Goal: Transaction & Acquisition: Purchase product/service

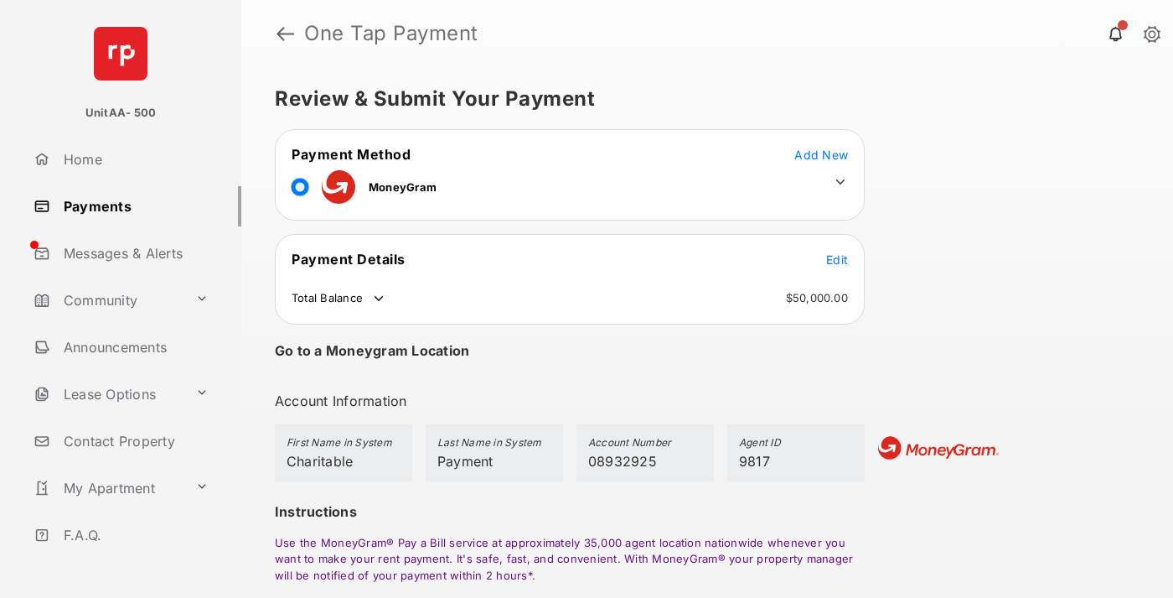
scroll to position [122, 0]
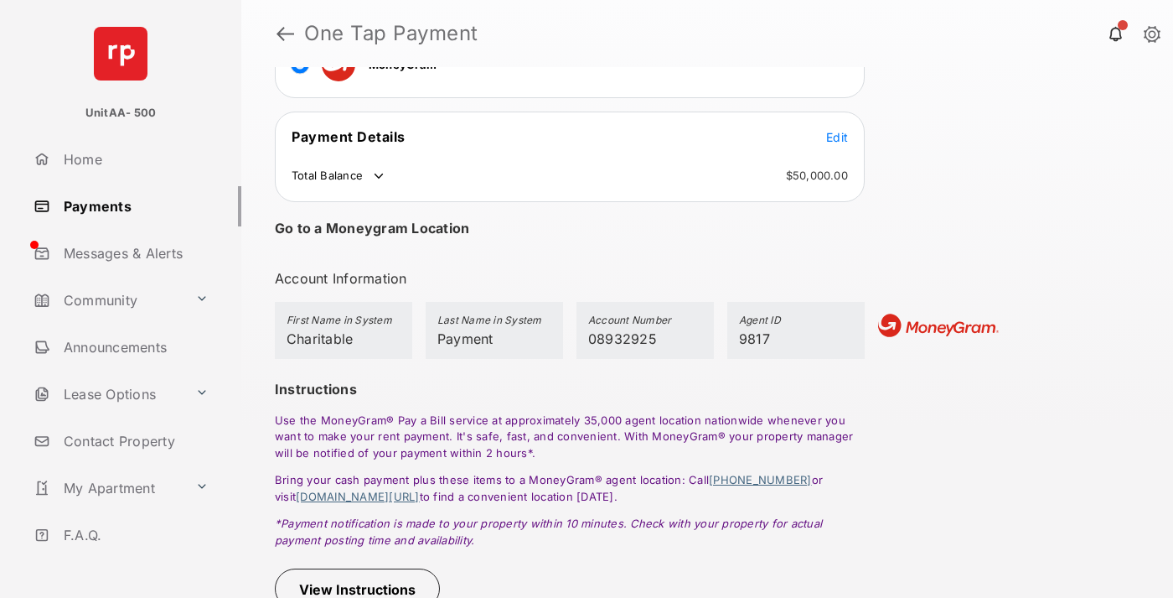
click at [360, 589] on button "View Instructions" at bounding box center [357, 588] width 165 height 40
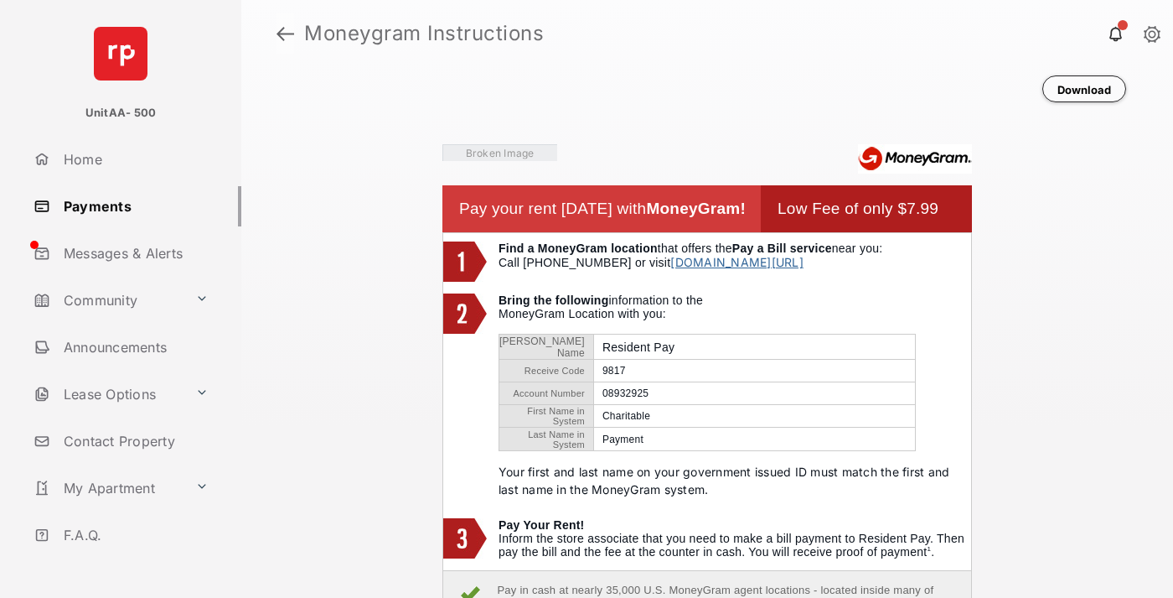
click at [285, 34] on link at bounding box center [286, 33] width 18 height 40
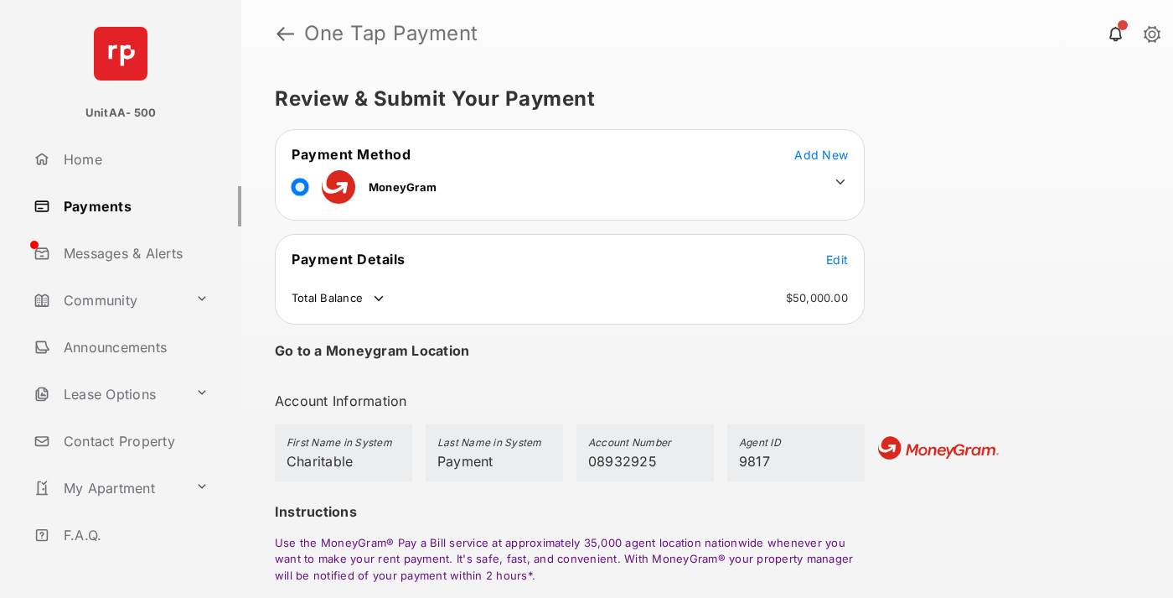
click at [837, 259] on span "Edit" at bounding box center [837, 259] width 22 height 14
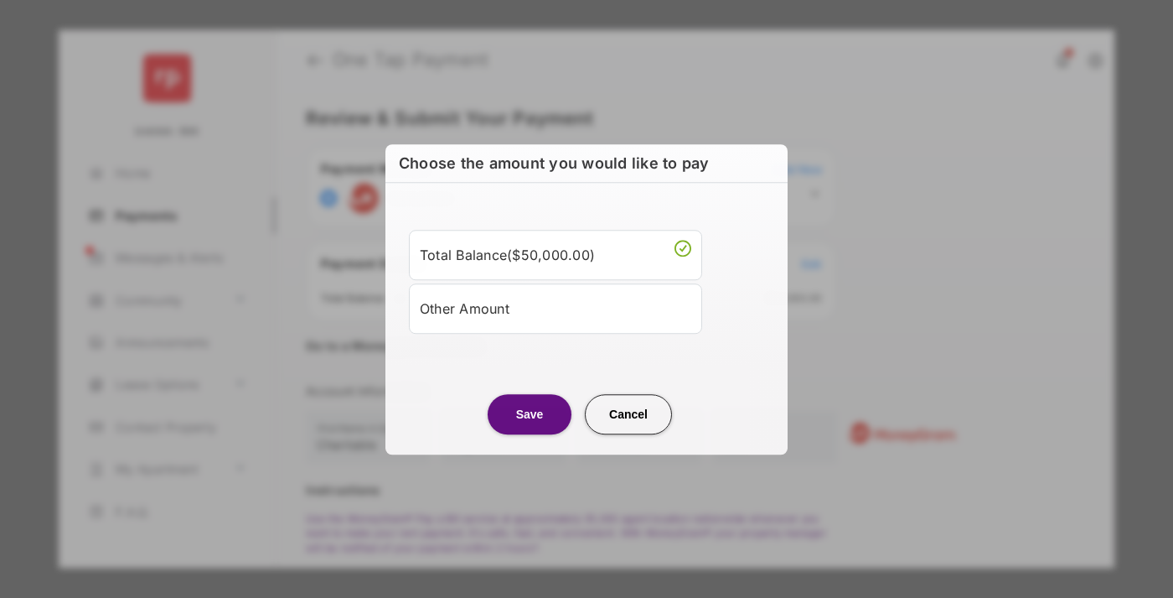
click at [556, 308] on div "Other Amount" at bounding box center [556, 308] width 272 height 28
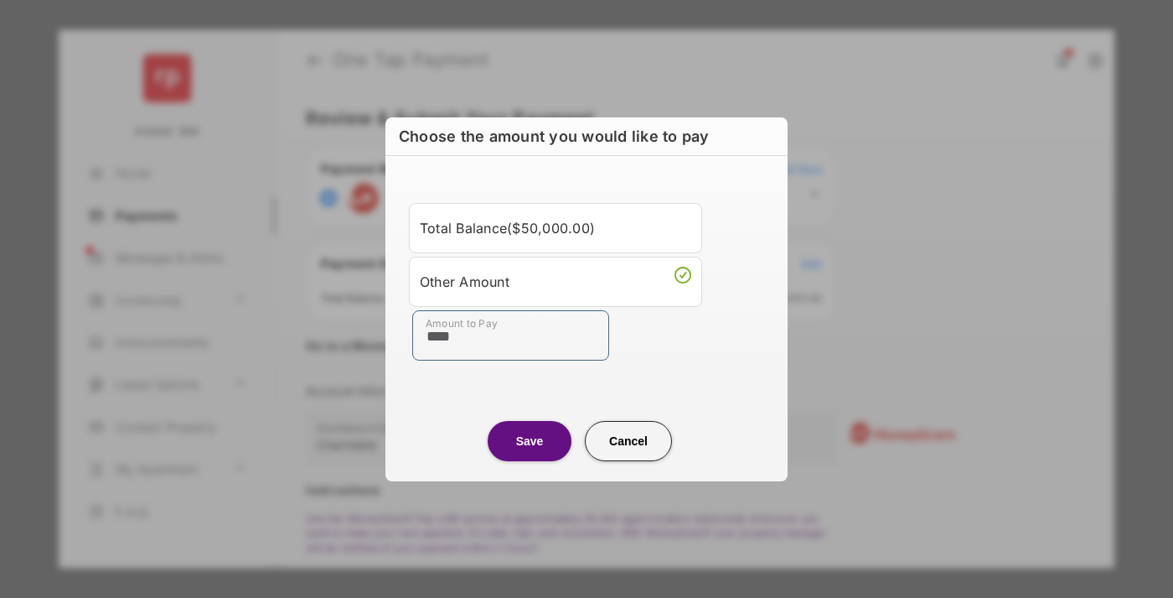
type input "****"
click at [530, 440] on button "Save" at bounding box center [530, 441] width 84 height 40
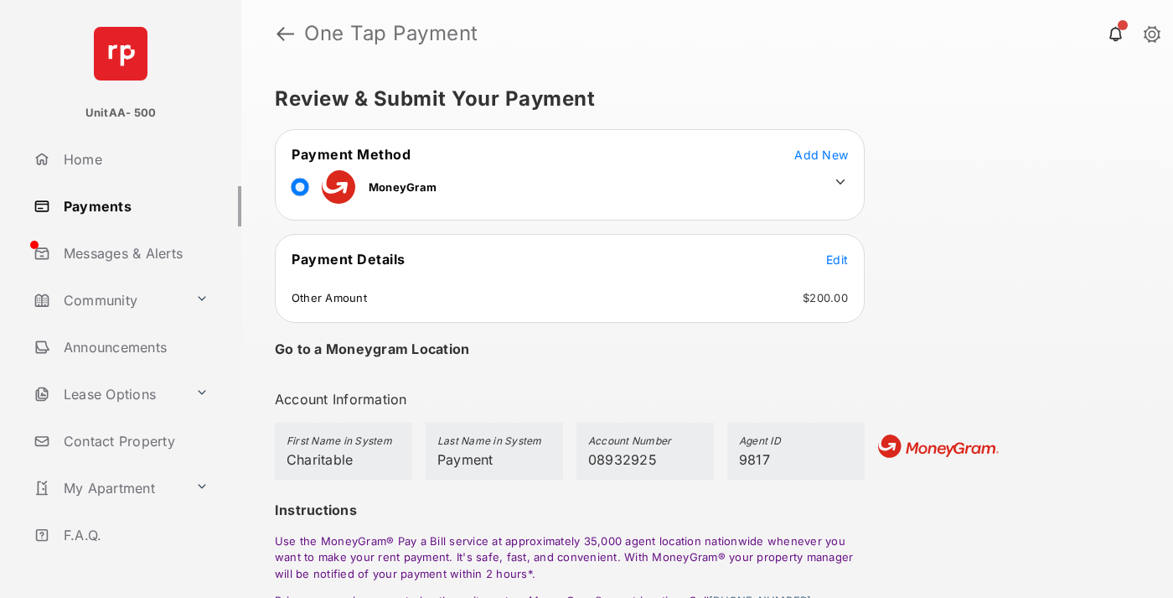
click at [841, 182] on icon at bounding box center [840, 181] width 15 height 15
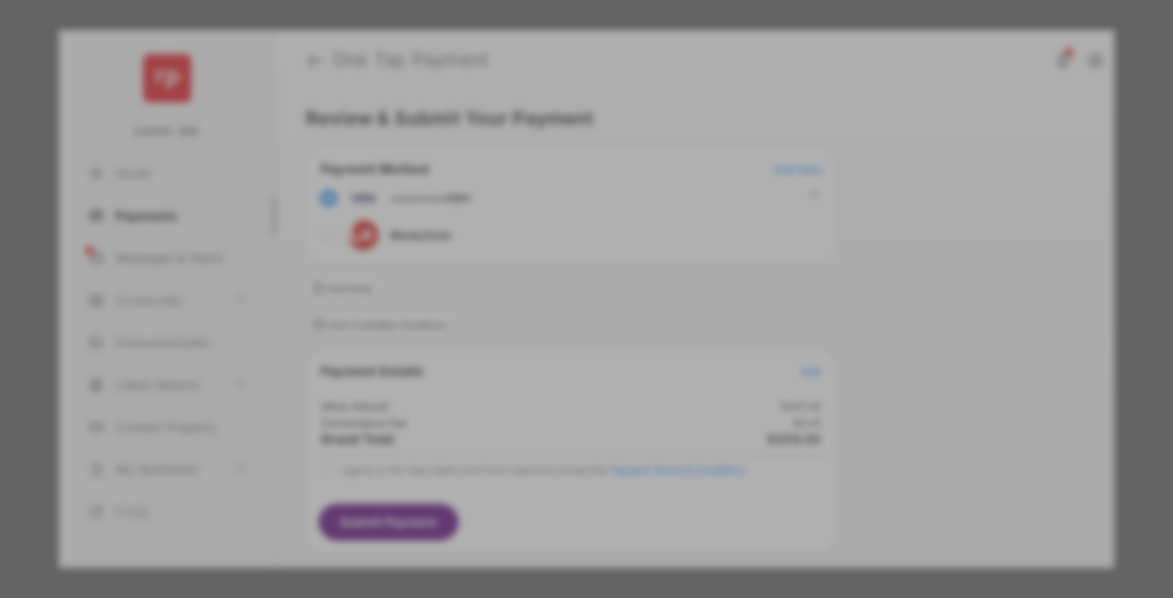
click at [582, 205] on div "Operation Smile" at bounding box center [582, 209] width 238 height 15
click at [536, 537] on button "Save" at bounding box center [536, 548] width 84 height 40
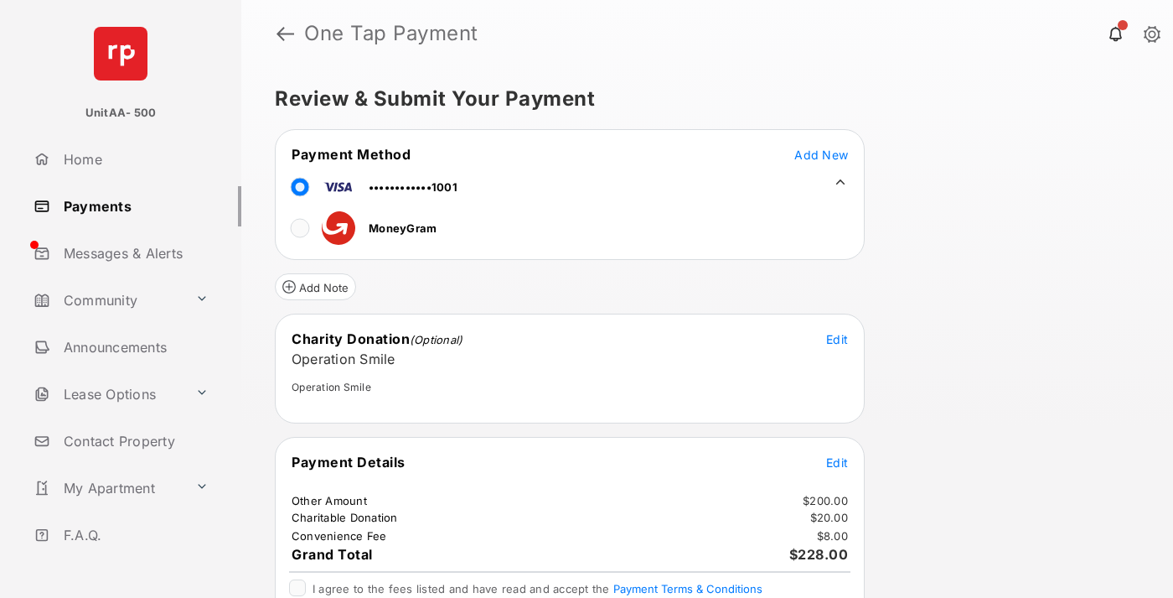
click at [837, 462] on span "Edit" at bounding box center [837, 462] width 22 height 14
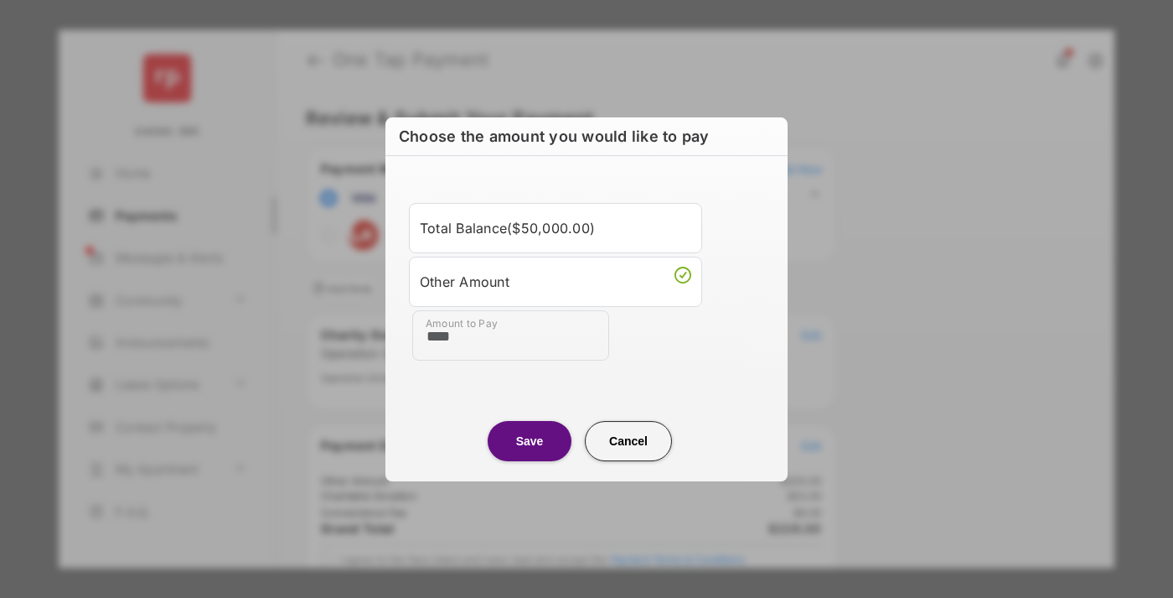
click at [530, 440] on button "Save" at bounding box center [530, 441] width 84 height 40
